Goal: Navigation & Orientation: Find specific page/section

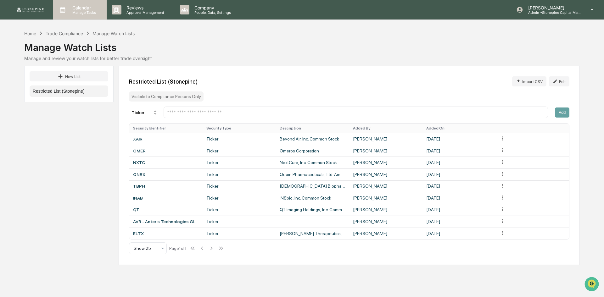
click at [81, 12] on p "Manage Tasks" at bounding box center [83, 12] width 32 height 4
click at [35, 296] on div at bounding box center [302, 301] width 604 height 0
click at [35, 12] on img at bounding box center [30, 10] width 30 height 6
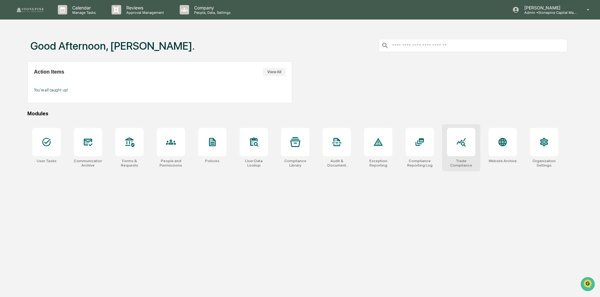
click at [301, 147] on div at bounding box center [461, 142] width 28 height 28
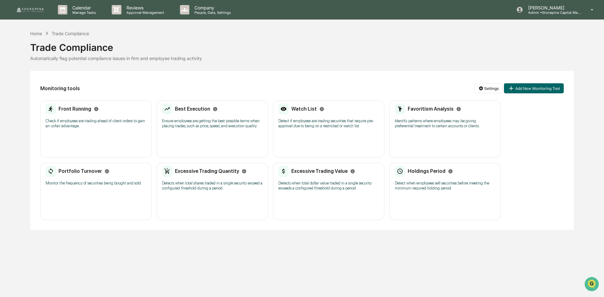
click at [38, 10] on img at bounding box center [30, 10] width 30 height 6
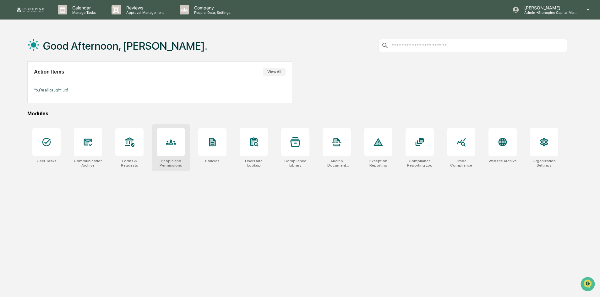
click at [168, 153] on div at bounding box center [171, 142] width 28 height 28
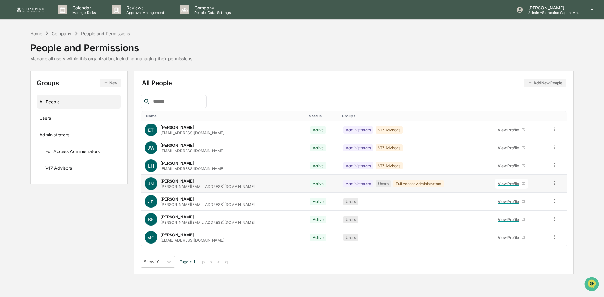
click at [182, 183] on div "[PERSON_NAME]" at bounding box center [177, 181] width 34 height 5
click at [505, 182] on div "View Profile" at bounding box center [509, 183] width 24 height 5
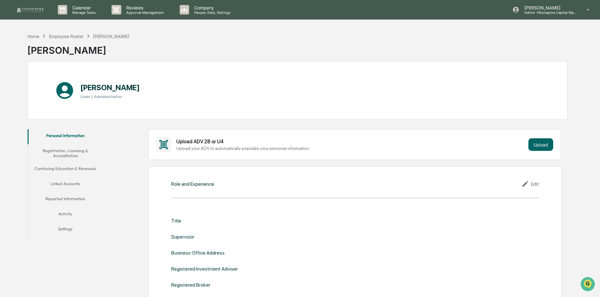
click at [79, 182] on button "Linked Accounts" at bounding box center [65, 184] width 75 height 15
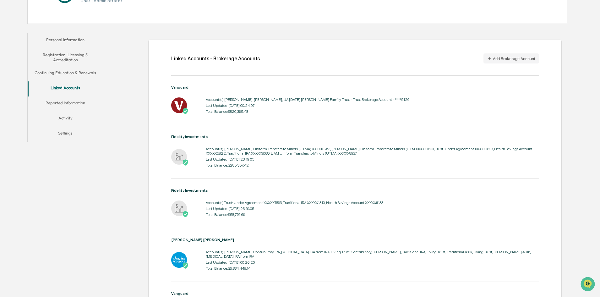
scroll to position [101, 0]
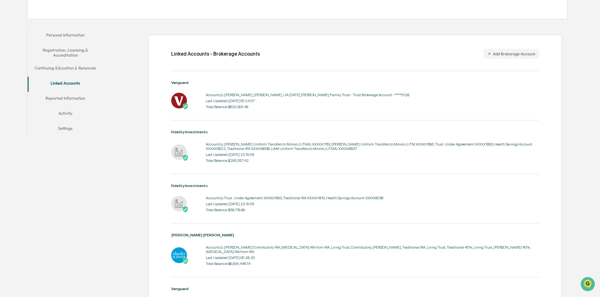
click at [252, 95] on div "Account(s): [PERSON_NAME], [PERSON_NAME], UA [DATE] [PERSON_NAME] Family Trust …" at bounding box center [308, 95] width 204 height 4
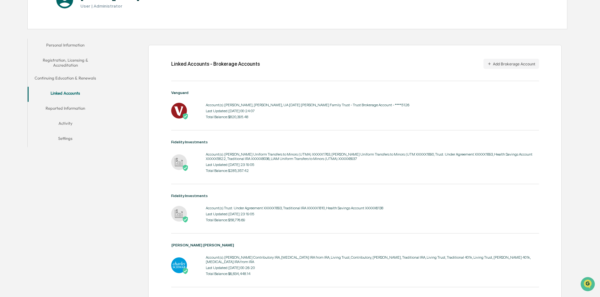
scroll to position [38, 0]
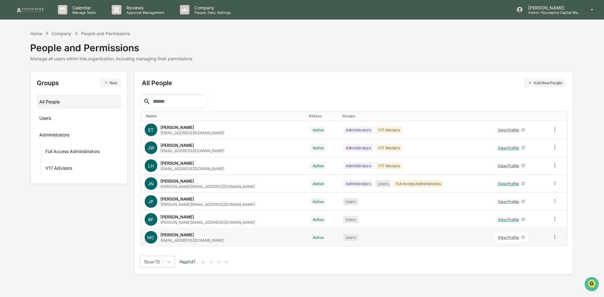
click at [175, 236] on div "[PERSON_NAME]" at bounding box center [177, 234] width 34 height 5
click at [500, 238] on div "View Profile" at bounding box center [509, 237] width 24 height 5
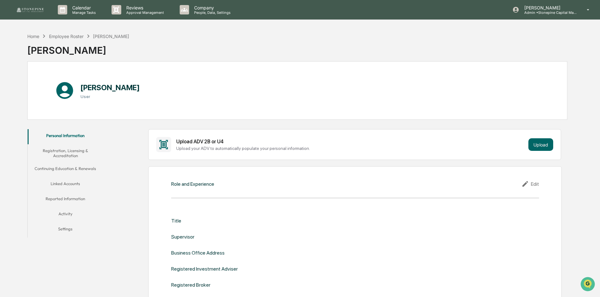
click at [70, 183] on button "Linked Accounts" at bounding box center [65, 184] width 75 height 15
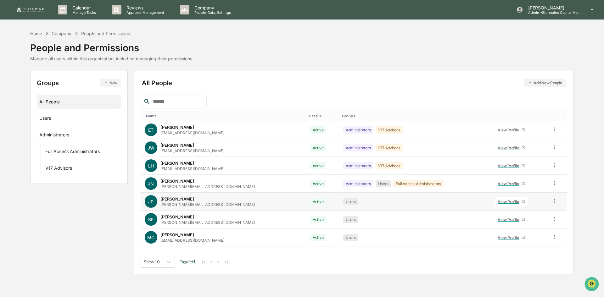
click at [173, 199] on div "[PERSON_NAME]" at bounding box center [177, 198] width 34 height 5
click at [495, 204] on link "View Profile" at bounding box center [511, 202] width 33 height 10
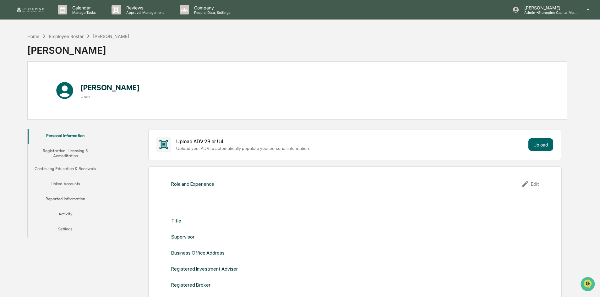
click at [71, 183] on button "Linked Accounts" at bounding box center [65, 184] width 75 height 15
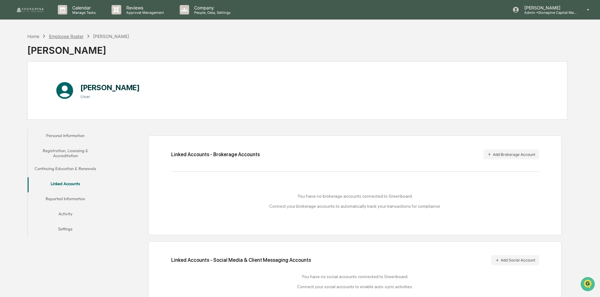
click at [76, 37] on div "Employee Roster" at bounding box center [66, 36] width 35 height 5
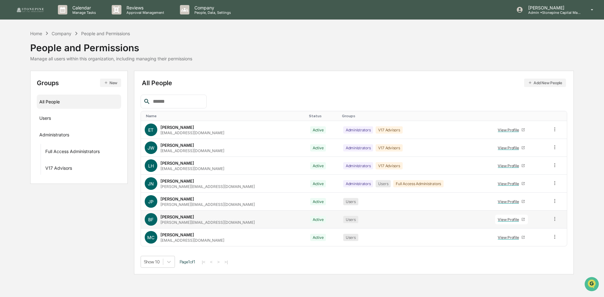
click at [175, 219] on div "[PERSON_NAME]" at bounding box center [177, 216] width 34 height 5
click at [504, 220] on div "View Profile" at bounding box center [509, 219] width 24 height 5
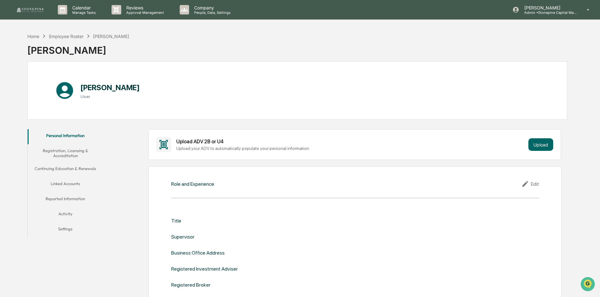
click at [70, 185] on button "Linked Accounts" at bounding box center [65, 184] width 75 height 15
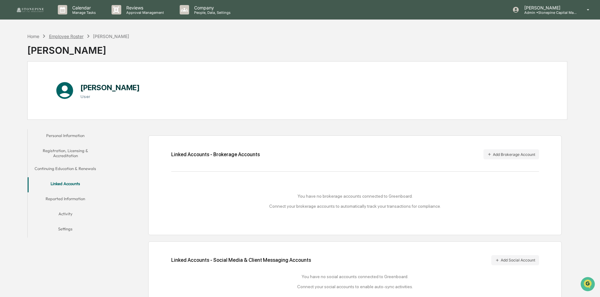
click at [67, 38] on div "Employee Roster" at bounding box center [66, 36] width 35 height 5
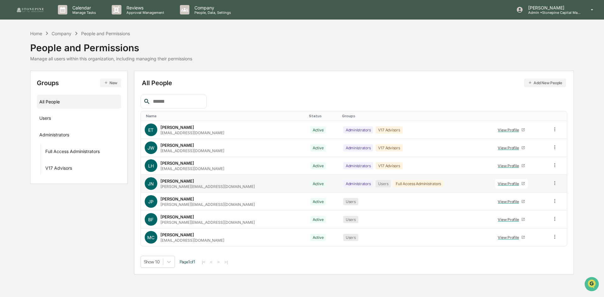
click at [497, 184] on div "View Profile" at bounding box center [509, 183] width 24 height 5
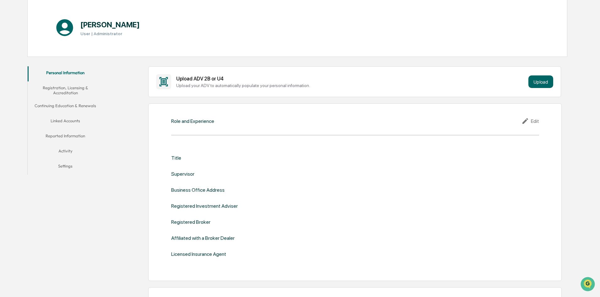
click at [73, 121] on button "Linked Accounts" at bounding box center [65, 121] width 75 height 15
